Goal: Book appointment/travel/reservation

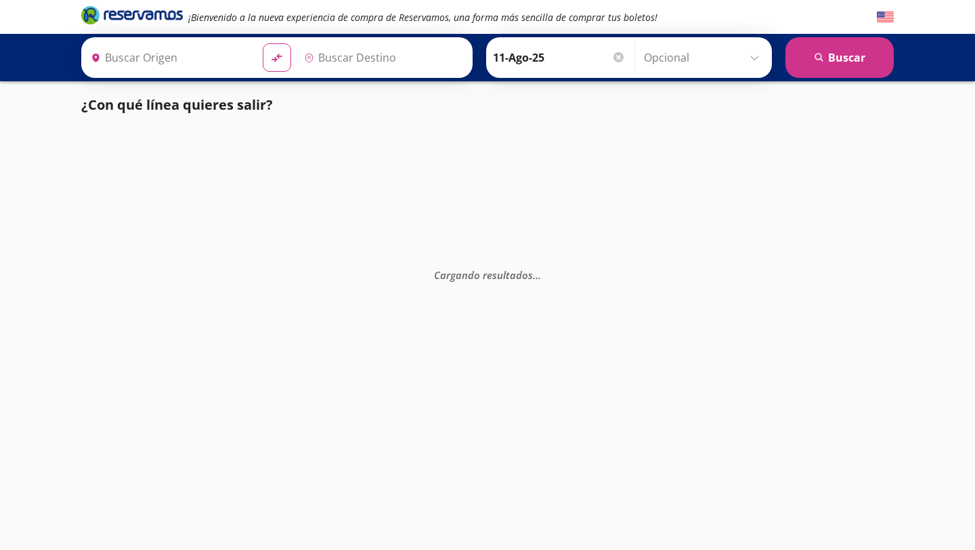
type input "[GEOGRAPHIC_DATA], [GEOGRAPHIC_DATA]"
type input "Jiquilpan, [GEOGRAPHIC_DATA]"
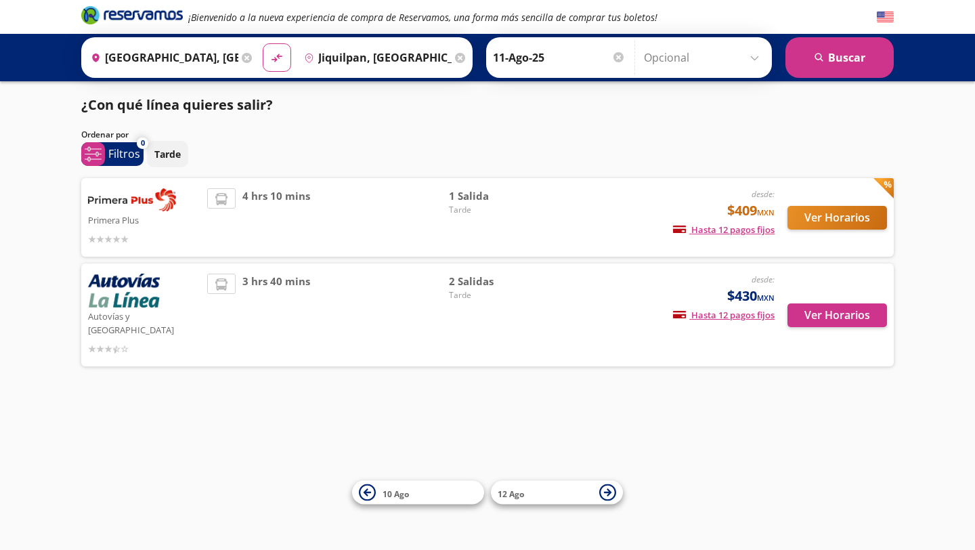
click at [290, 286] on span "3 hrs 40 mins" at bounding box center [276, 315] width 68 height 83
click at [816, 312] on button "Ver Horarios" at bounding box center [838, 315] width 100 height 24
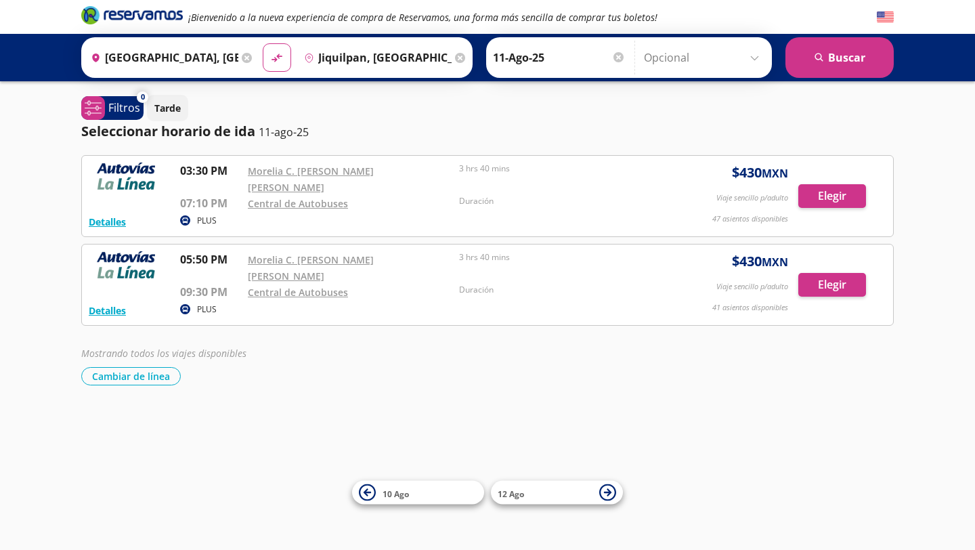
click at [464, 58] on icon at bounding box center [460, 58] width 10 height 10
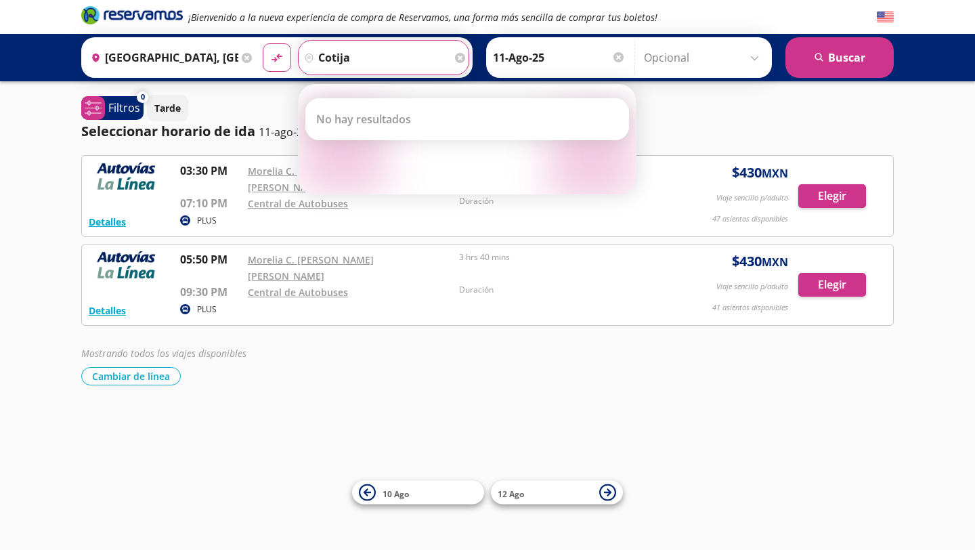
type input "cotija"
click at [263, 43] on button "material-symbols:compare-arrows-rounded" at bounding box center [277, 57] width 28 height 28
